Goal: Information Seeking & Learning: Learn about a topic

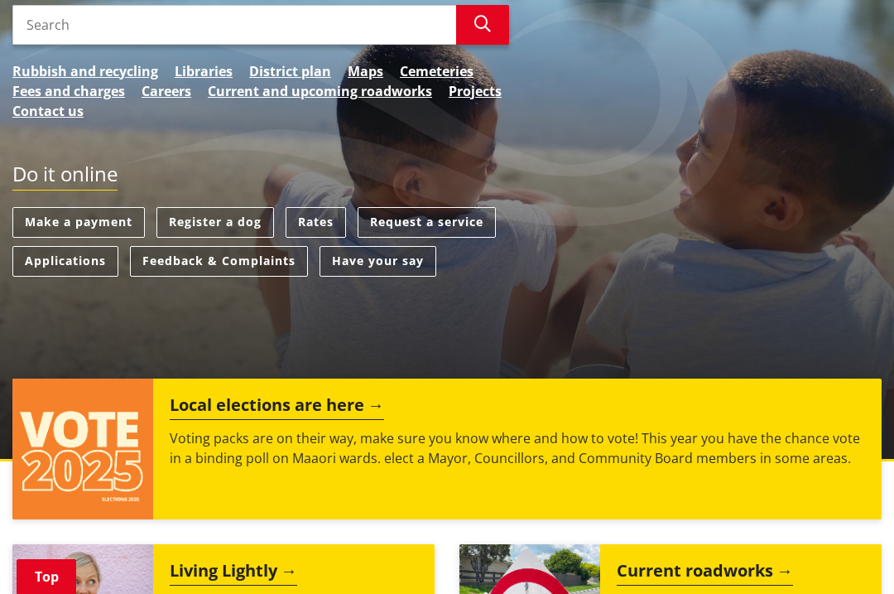
scroll to position [398, 0]
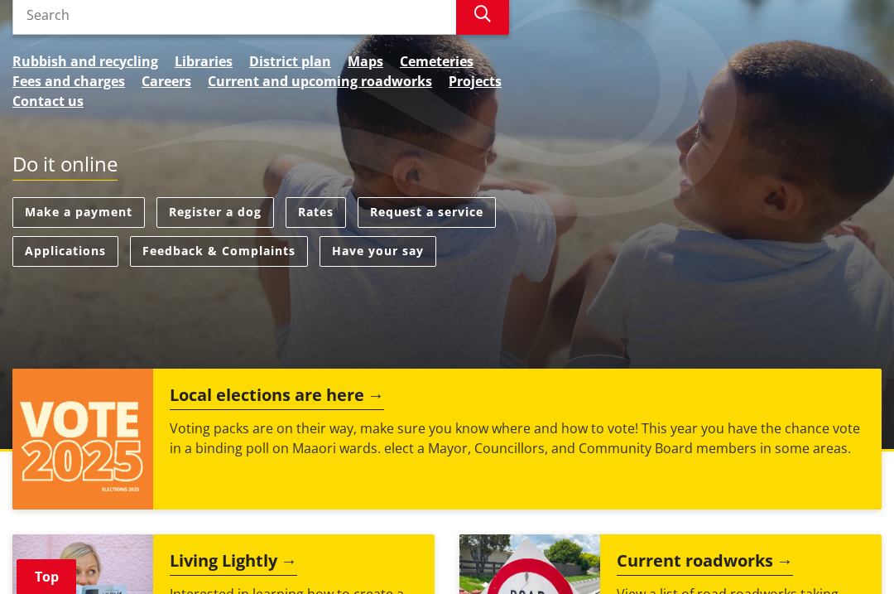
click at [117, 390] on img at bounding box center [82, 438] width 141 height 141
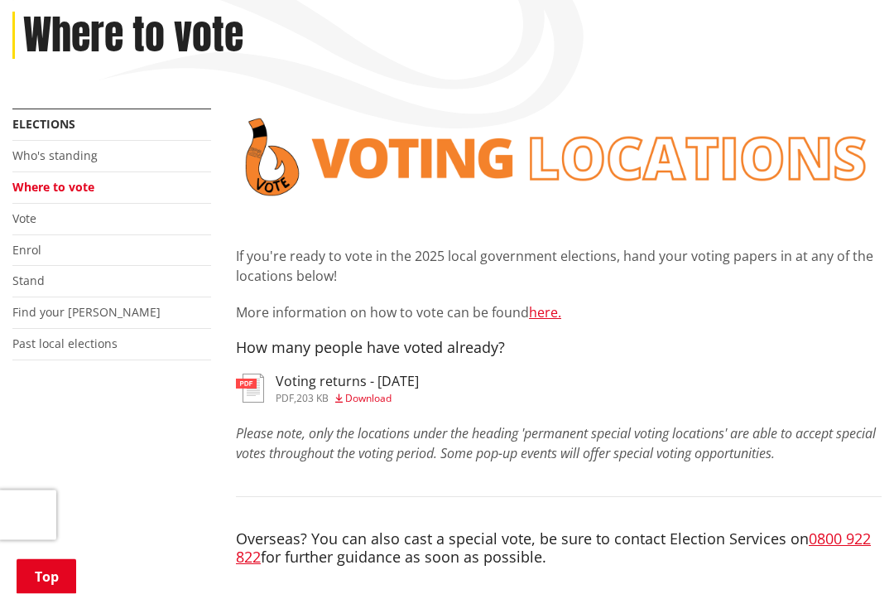
scroll to position [304, 0]
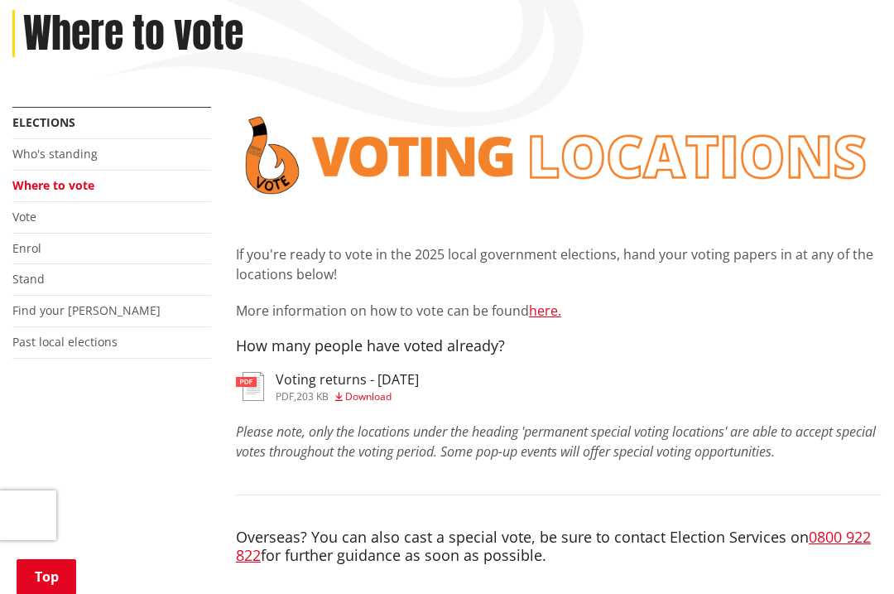
click at [332, 372] on h3 "Voting returns - 6/10/2025" at bounding box center [347, 380] width 143 height 16
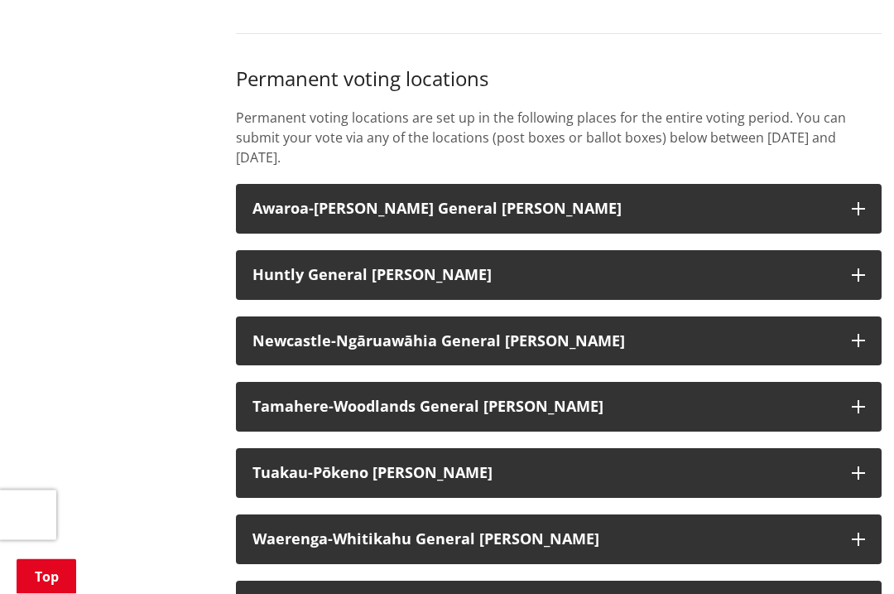
scroll to position [1371, 0]
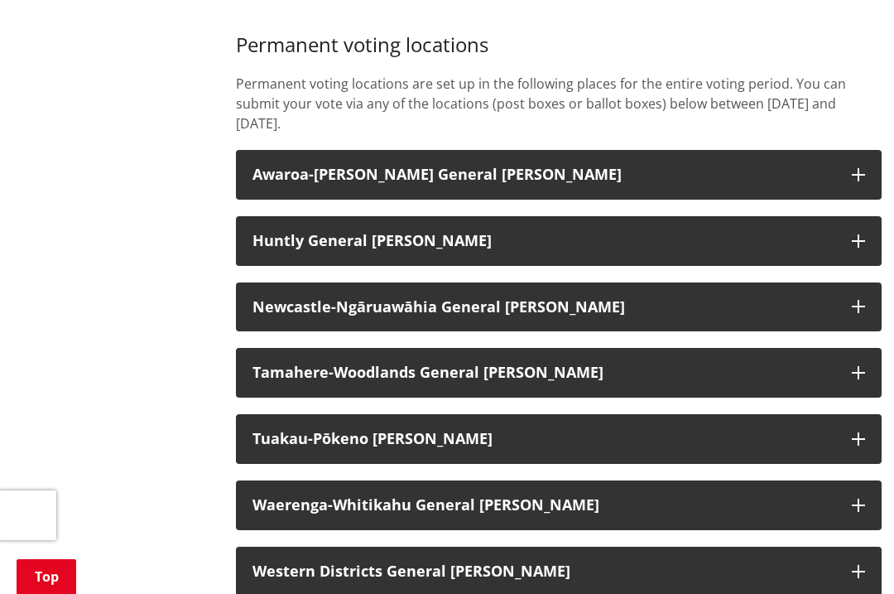
click at [767, 364] on h3 "Tamahere-Woodlands General Ward" at bounding box center [543, 372] width 583 height 17
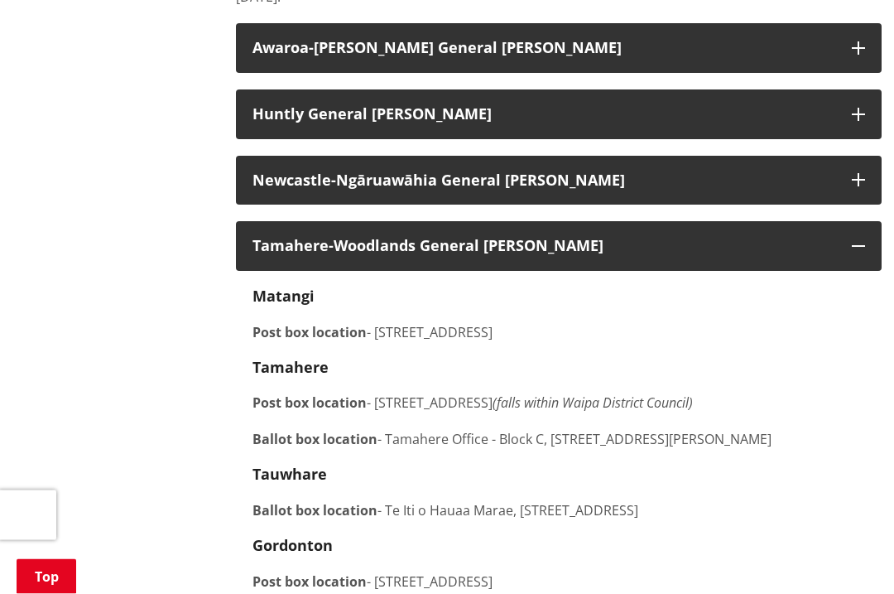
scroll to position [1551, 0]
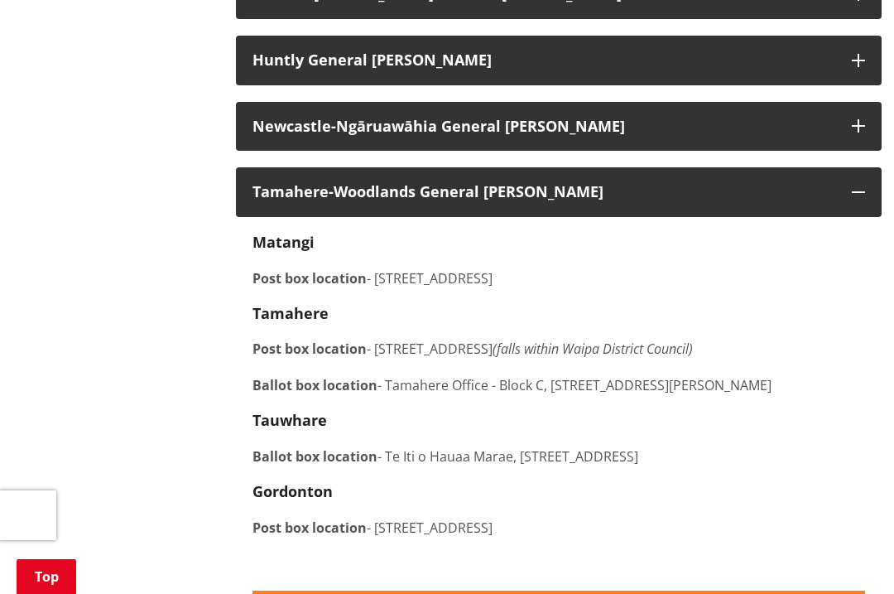
click at [816, 517] on p "Post box location - 1062 Gordonton Road, Gordonton" at bounding box center [558, 527] width 613 height 20
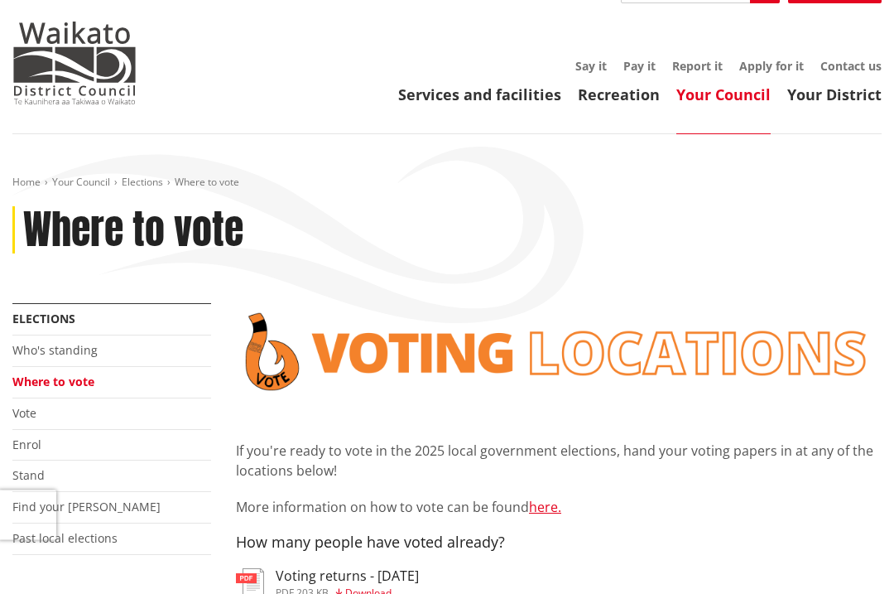
scroll to position [103, 0]
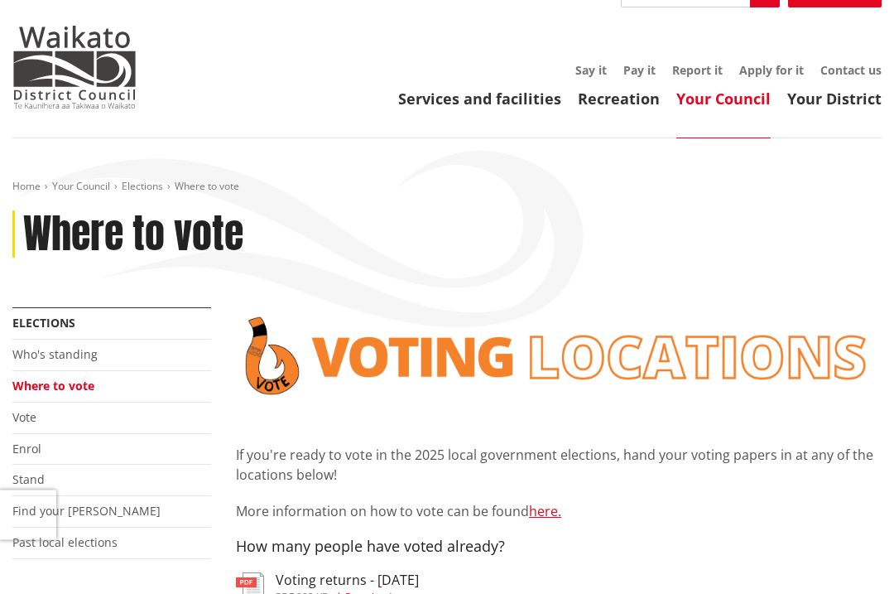
click at [93, 347] on link "Who's standing" at bounding box center [54, 355] width 85 height 16
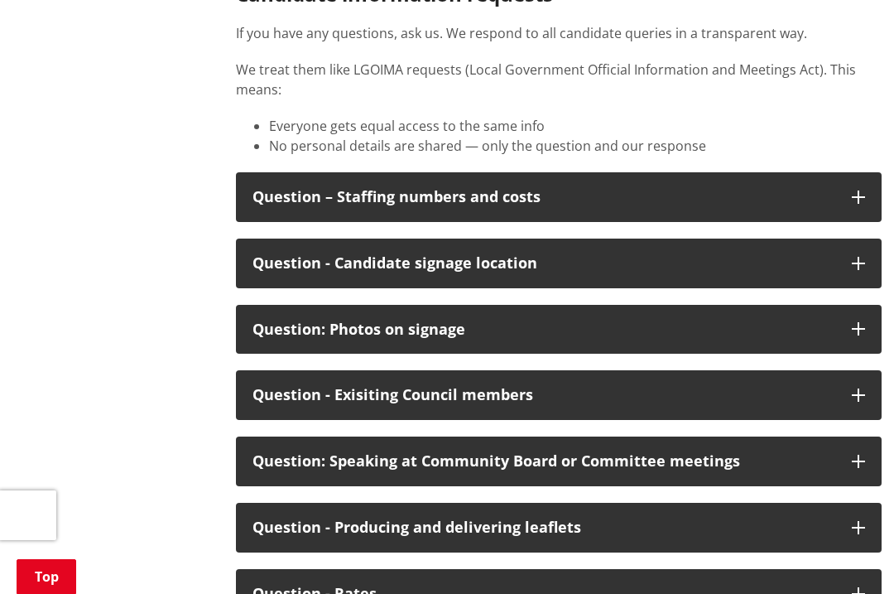
scroll to position [8264, 0]
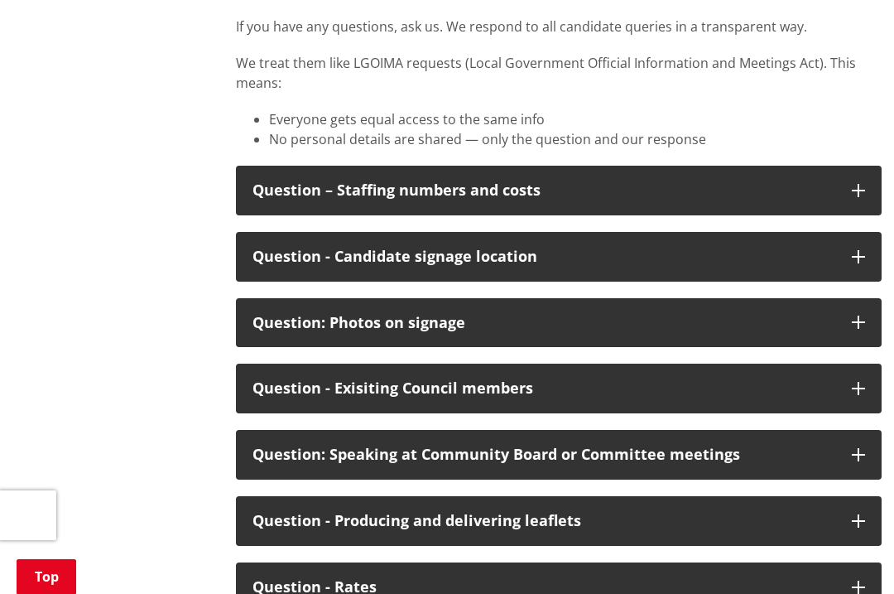
click at [862, 197] on icon "button" at bounding box center [858, 190] width 13 height 13
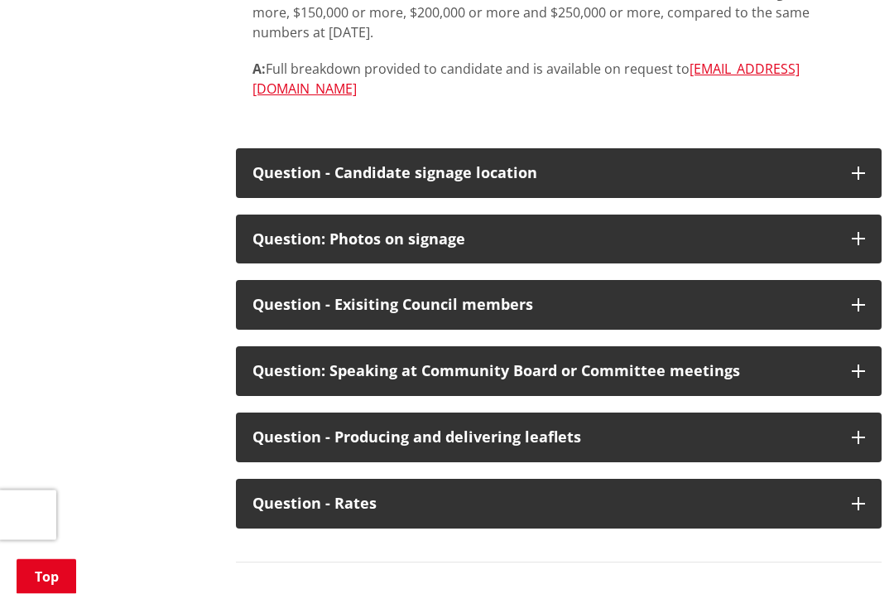
scroll to position [8521, 0]
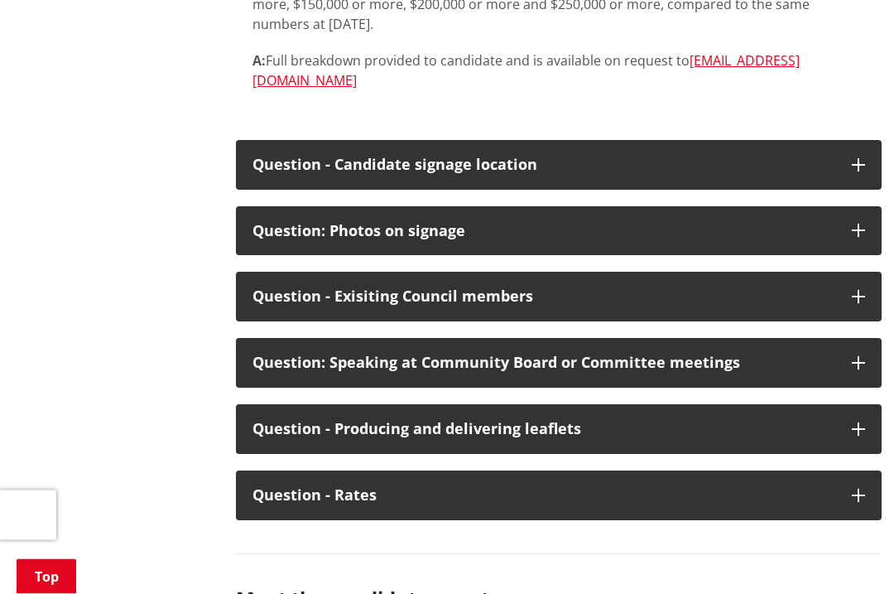
click at [866, 190] on button "Question - Candidate signage location" at bounding box center [559, 166] width 646 height 50
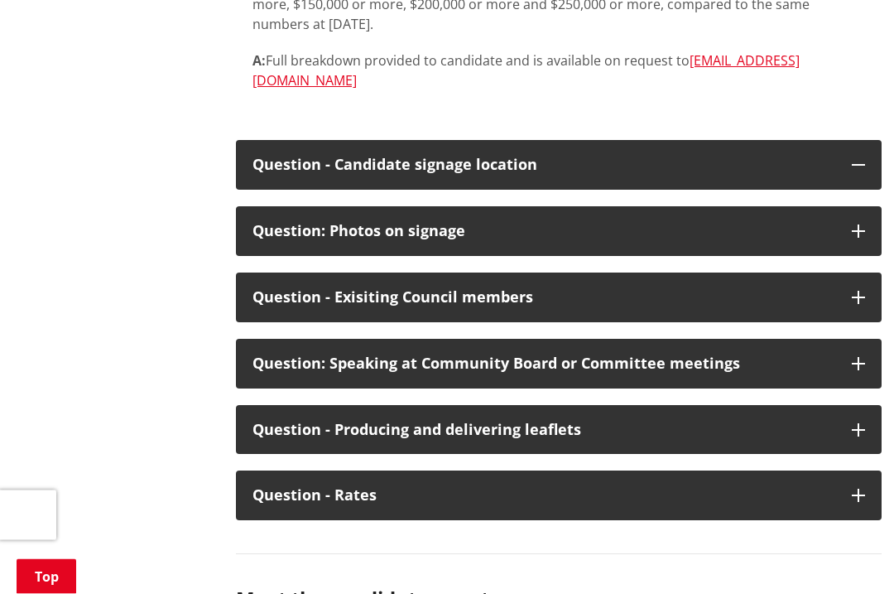
scroll to position [8522, 0]
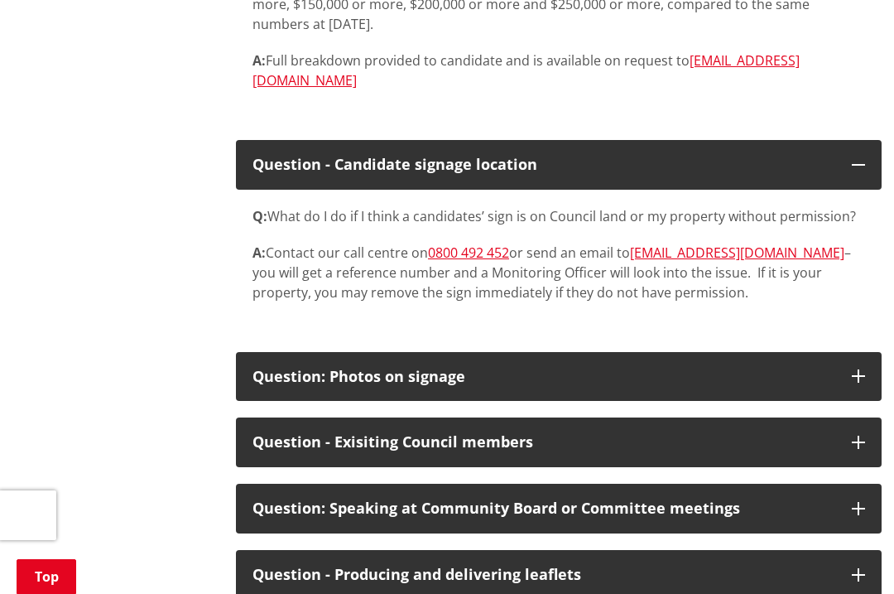
click at [863, 190] on button "Question - Candidate signage location" at bounding box center [559, 165] width 646 height 50
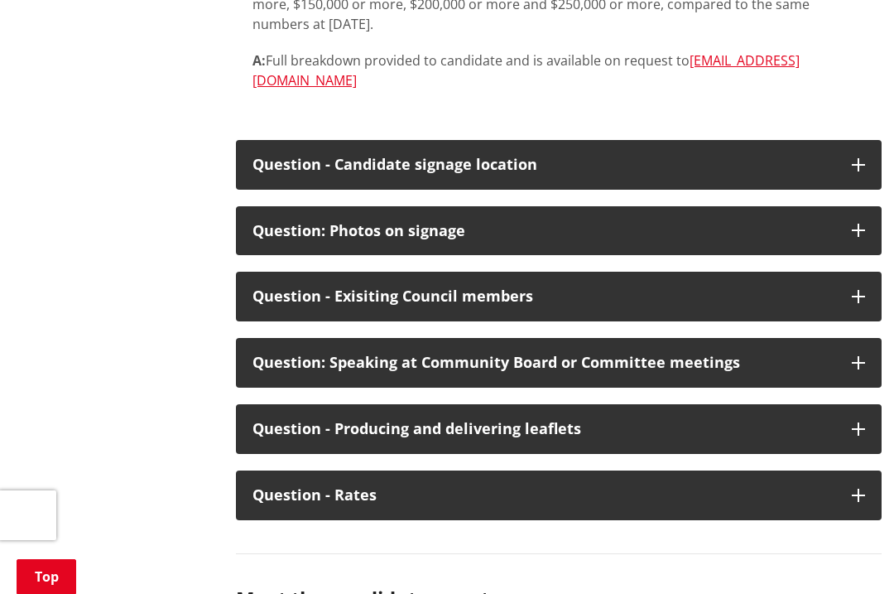
click at [848, 321] on button "Question - Exisiting Council members" at bounding box center [559, 297] width 646 height 50
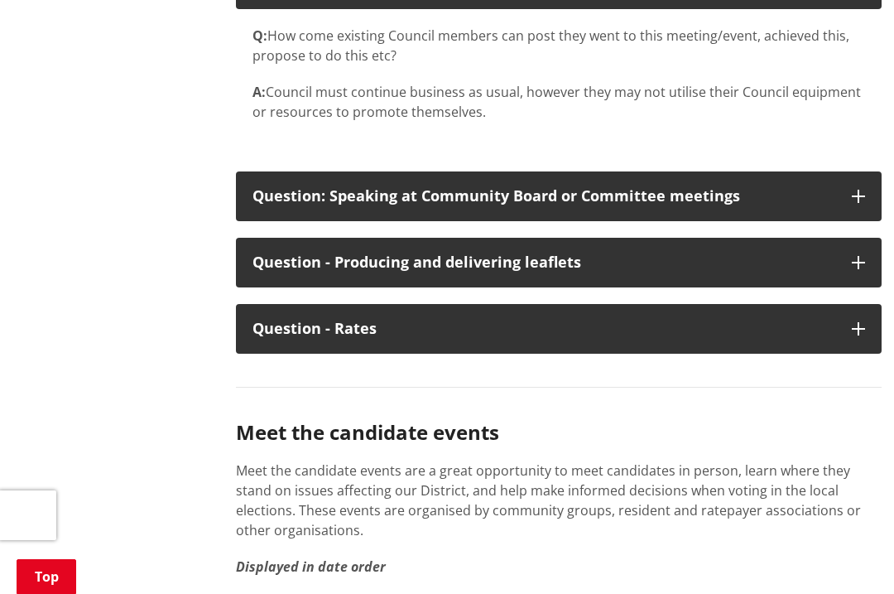
scroll to position [8853, 0]
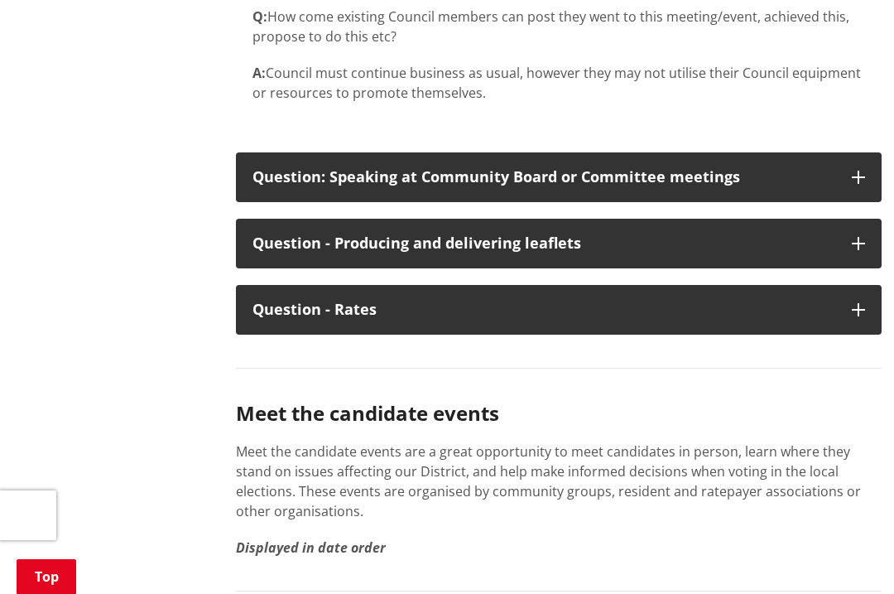
click at [852, 334] on button "Question - Rates" at bounding box center [559, 310] width 646 height 50
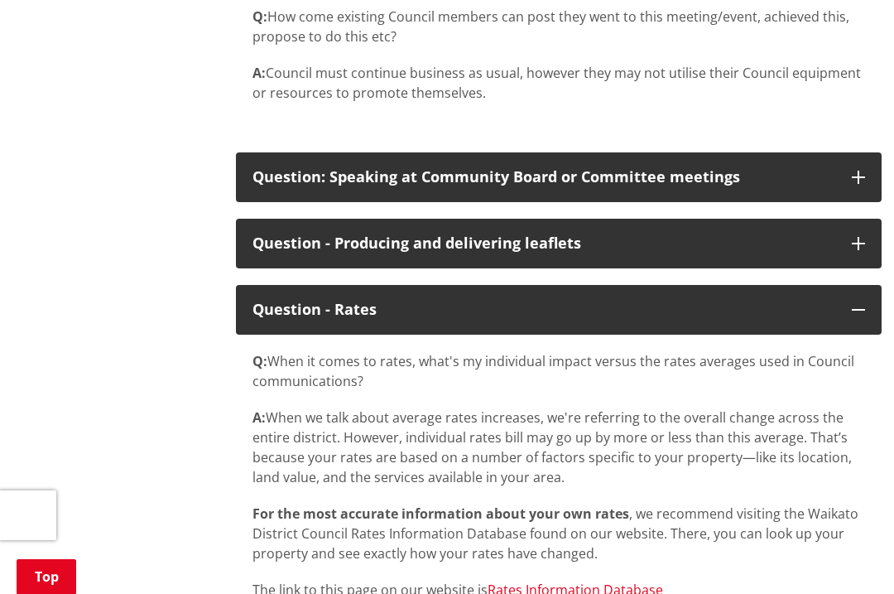
click at [855, 334] on button "Question - Rates" at bounding box center [559, 310] width 646 height 50
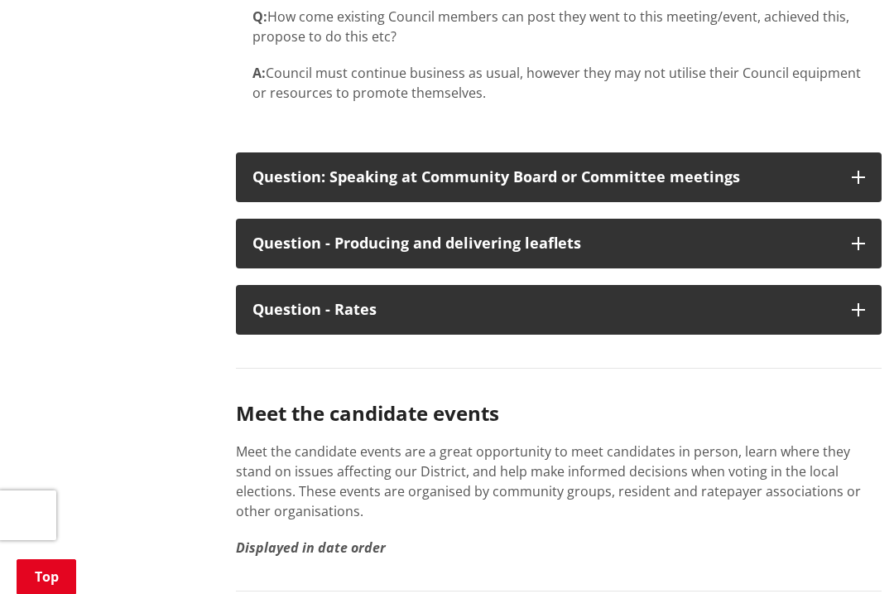
click at [867, 202] on button "Question: Speaking at Community Board or Committee meetings" at bounding box center [559, 177] width 646 height 50
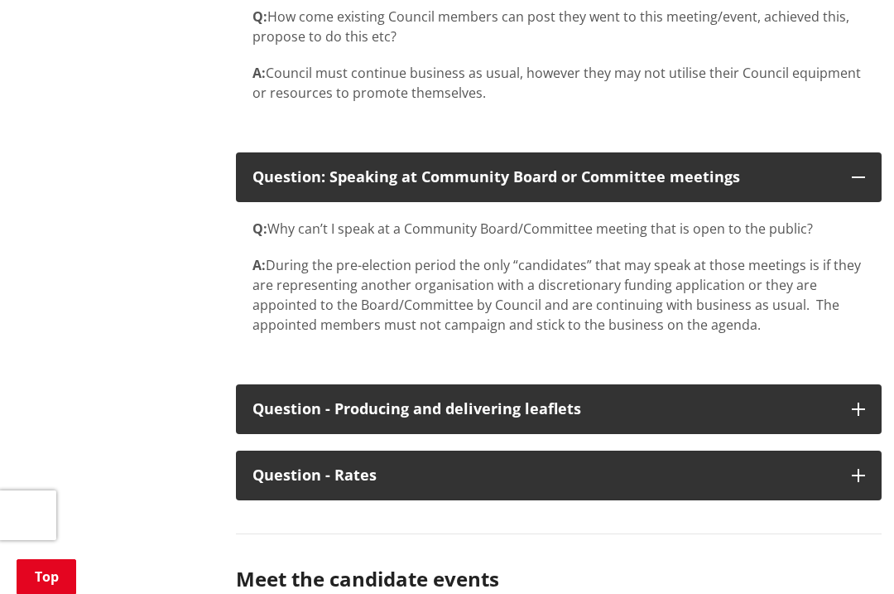
click at [871, 202] on button "Question: Speaking at Community Board or Committee meetings" at bounding box center [559, 177] width 646 height 50
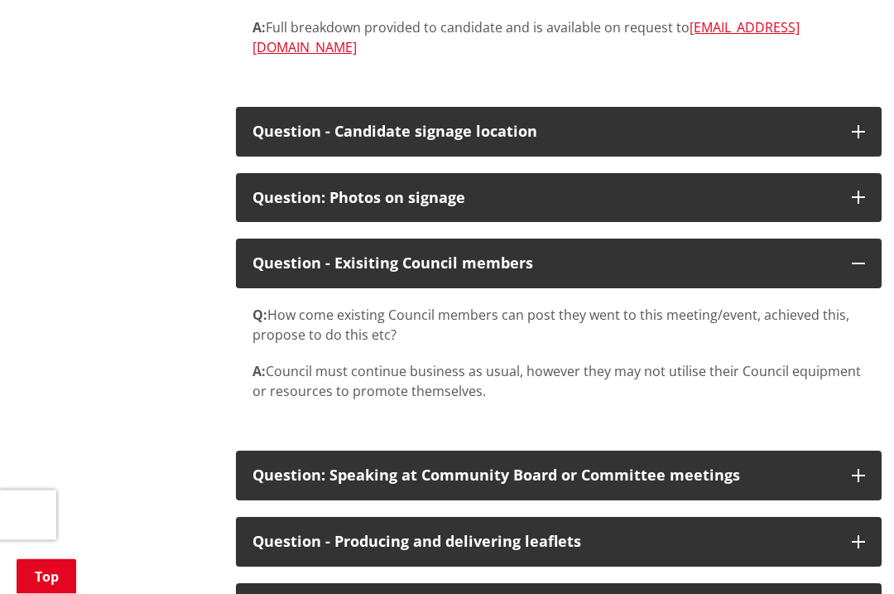
scroll to position [8566, 0]
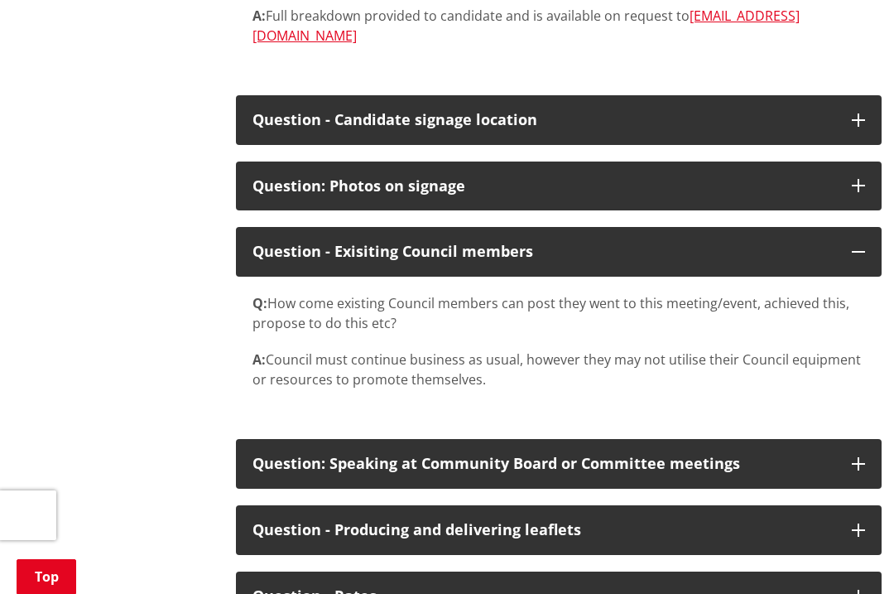
click at [867, 276] on button "Question - Exisiting Council members" at bounding box center [559, 252] width 646 height 50
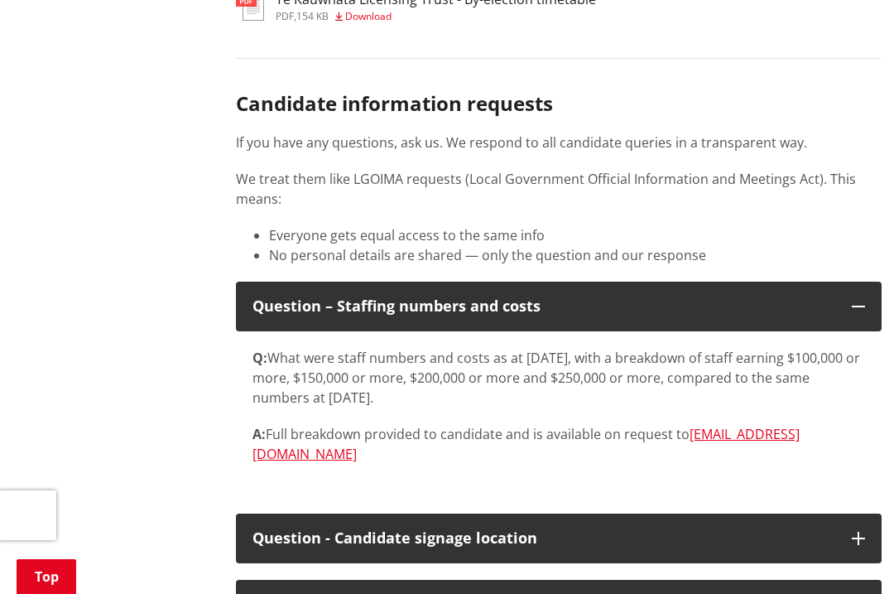
scroll to position [8153, 0]
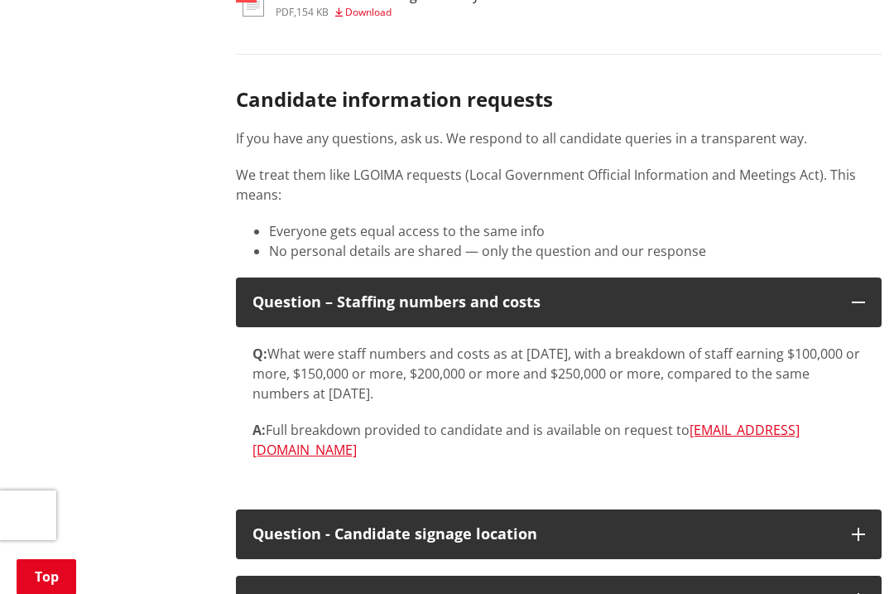
click at [863, 309] on icon "button" at bounding box center [858, 302] width 13 height 13
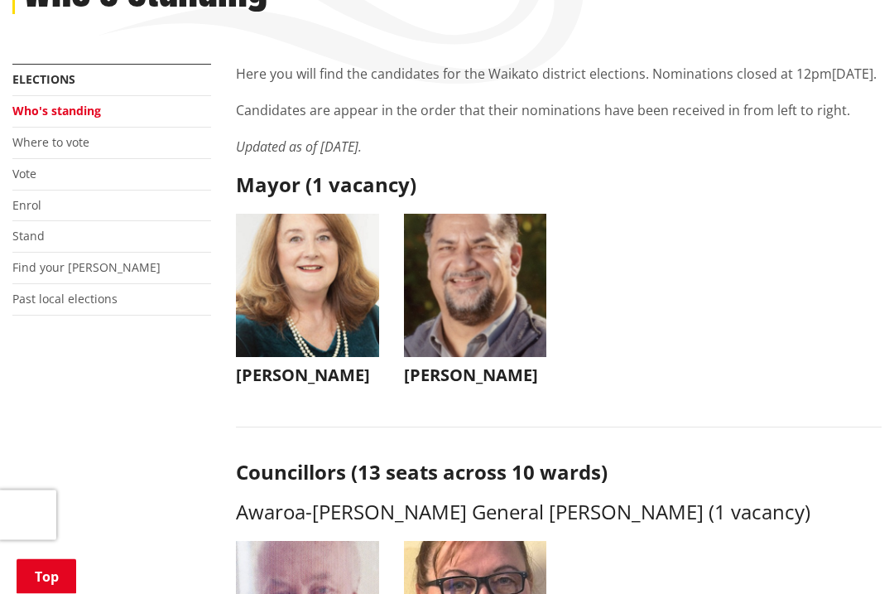
scroll to position [348, 0]
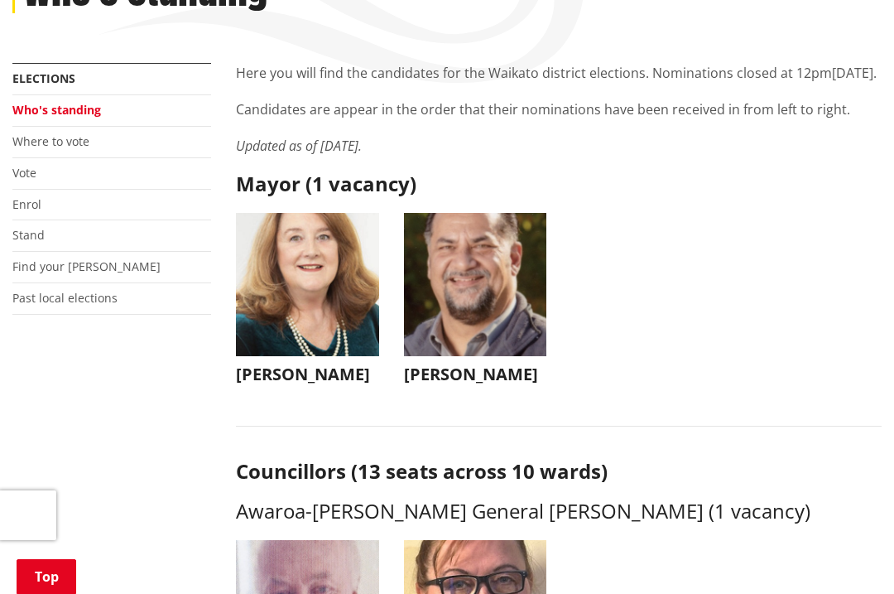
click at [93, 290] on link "Past local elections" at bounding box center [64, 298] width 105 height 16
